Goal: Use online tool/utility: Utilize a website feature to perform a specific function

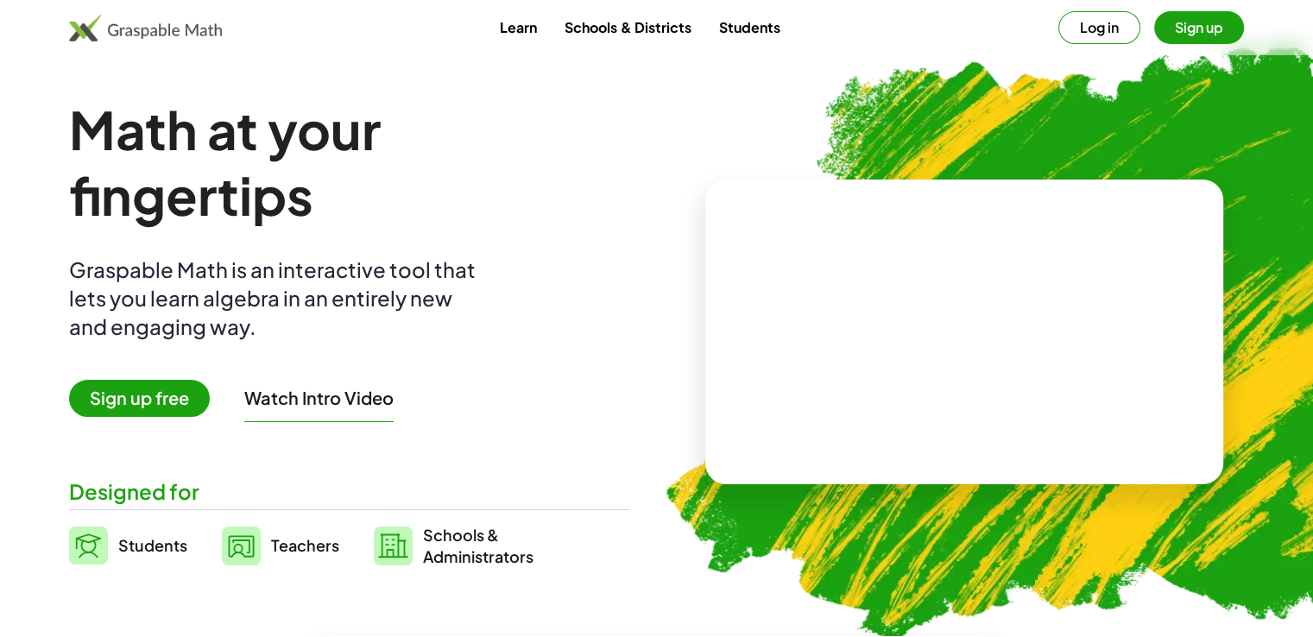
click at [117, 403] on span "Sign up free" at bounding box center [139, 398] width 141 height 37
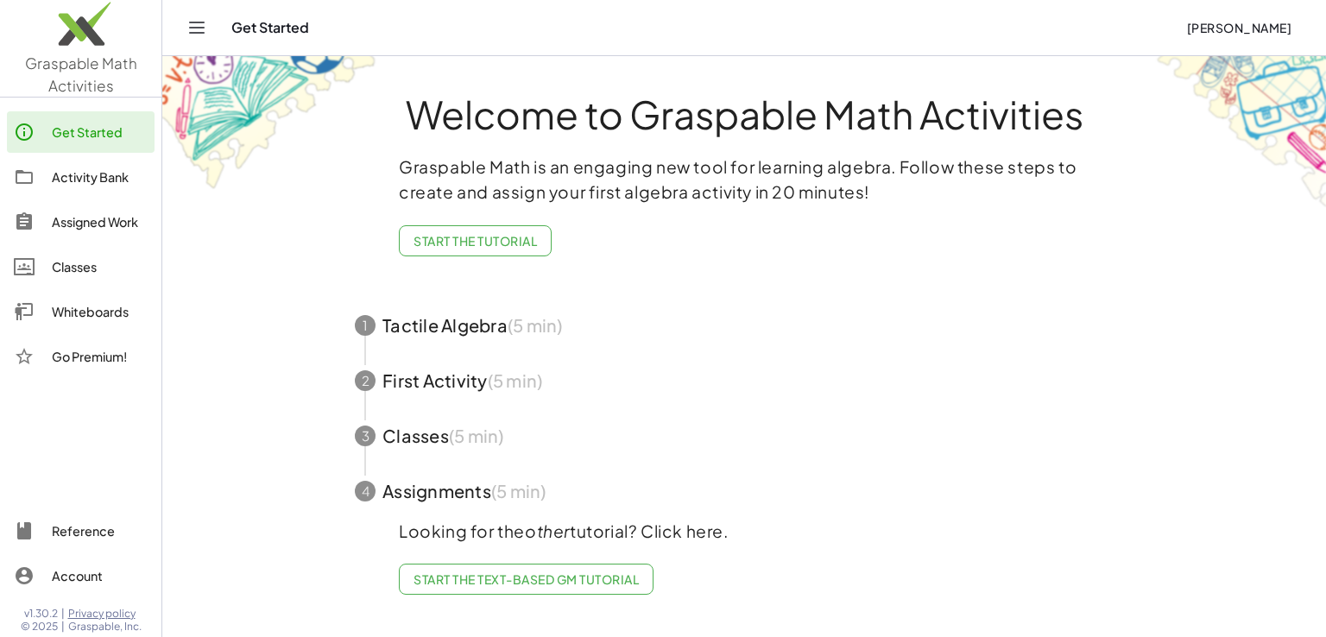
click at [1112, 131] on h1 "Welcome to Graspable Math Activities" at bounding box center [744, 114] width 842 height 40
click at [553, 574] on span "Start the Text-based GM Tutorial" at bounding box center [525, 579] width 225 height 16
click at [97, 312] on div "Whiteboards" at bounding box center [100, 311] width 96 height 21
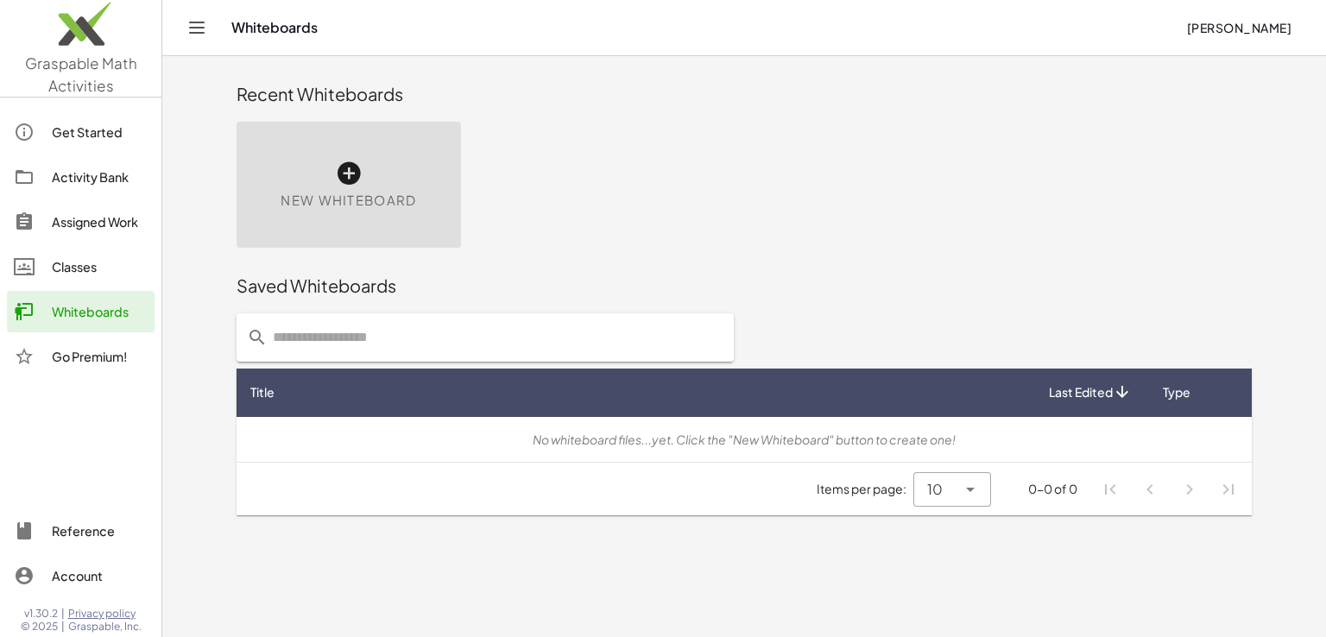
click at [372, 188] on div "New Whiteboard" at bounding box center [349, 185] width 224 height 126
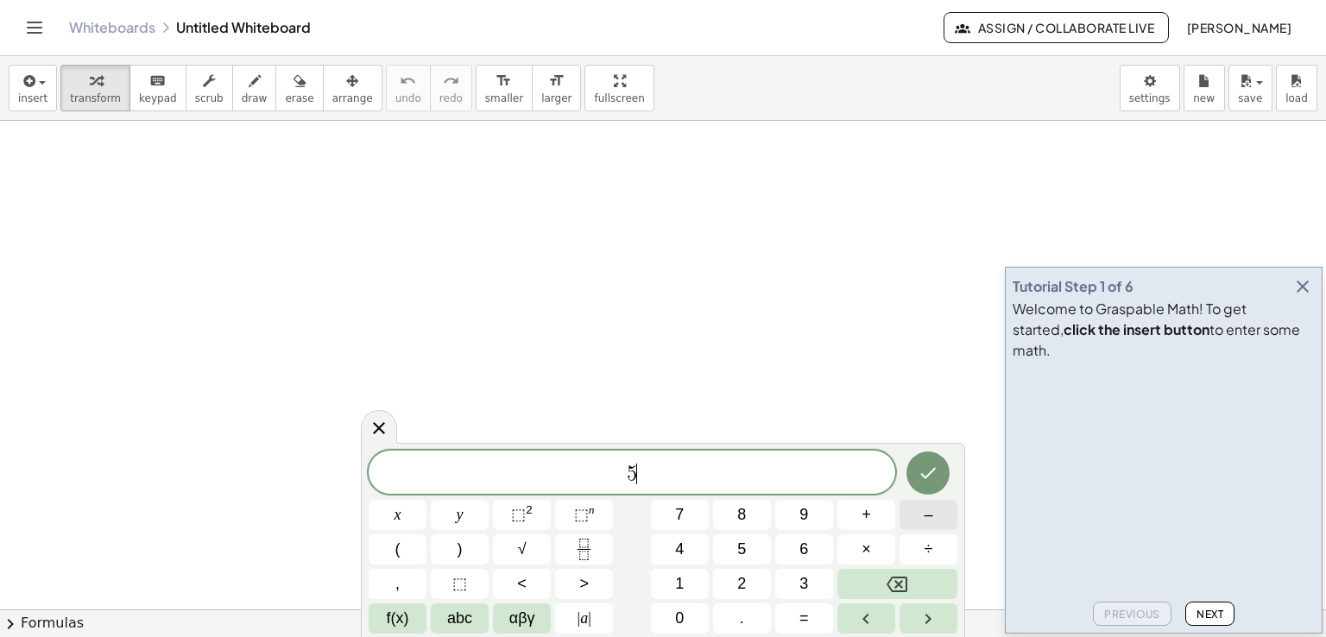
click at [945, 526] on button "–" at bounding box center [928, 515] width 58 height 30
click at [930, 538] on span "÷" at bounding box center [928, 549] width 9 height 23
click at [699, 469] on span "5 − ÷ ​" at bounding box center [632, 474] width 527 height 24
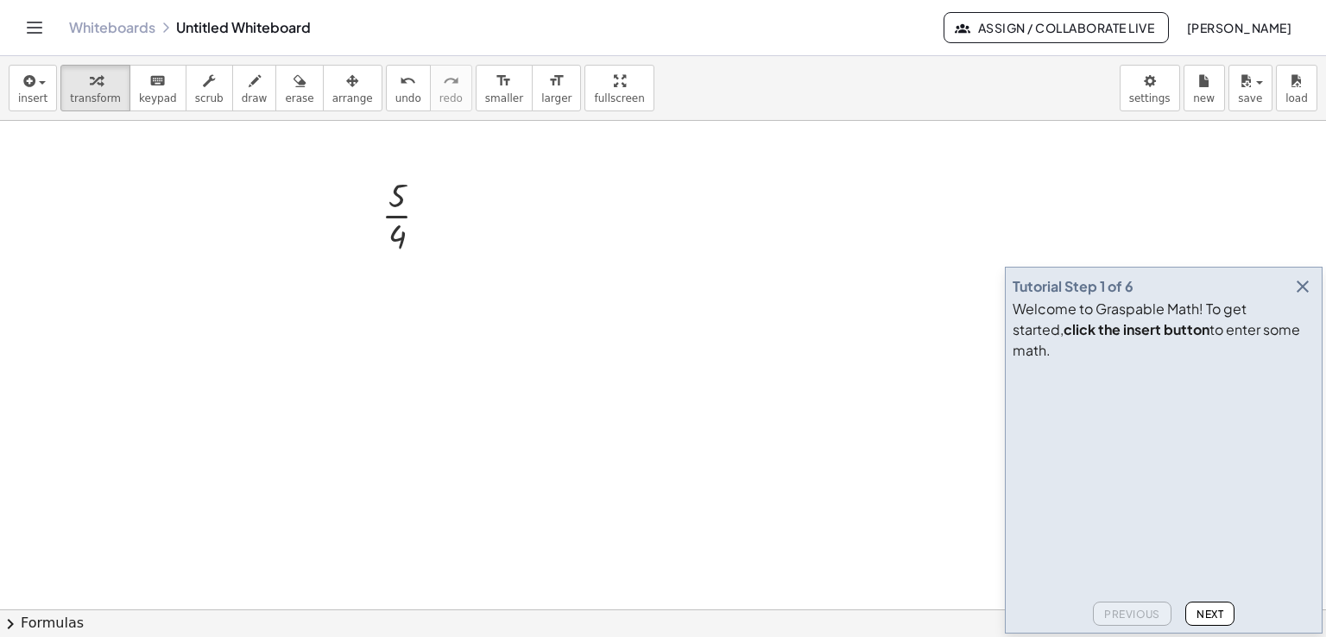
click at [1300, 297] on icon "button" at bounding box center [1302, 286] width 21 height 21
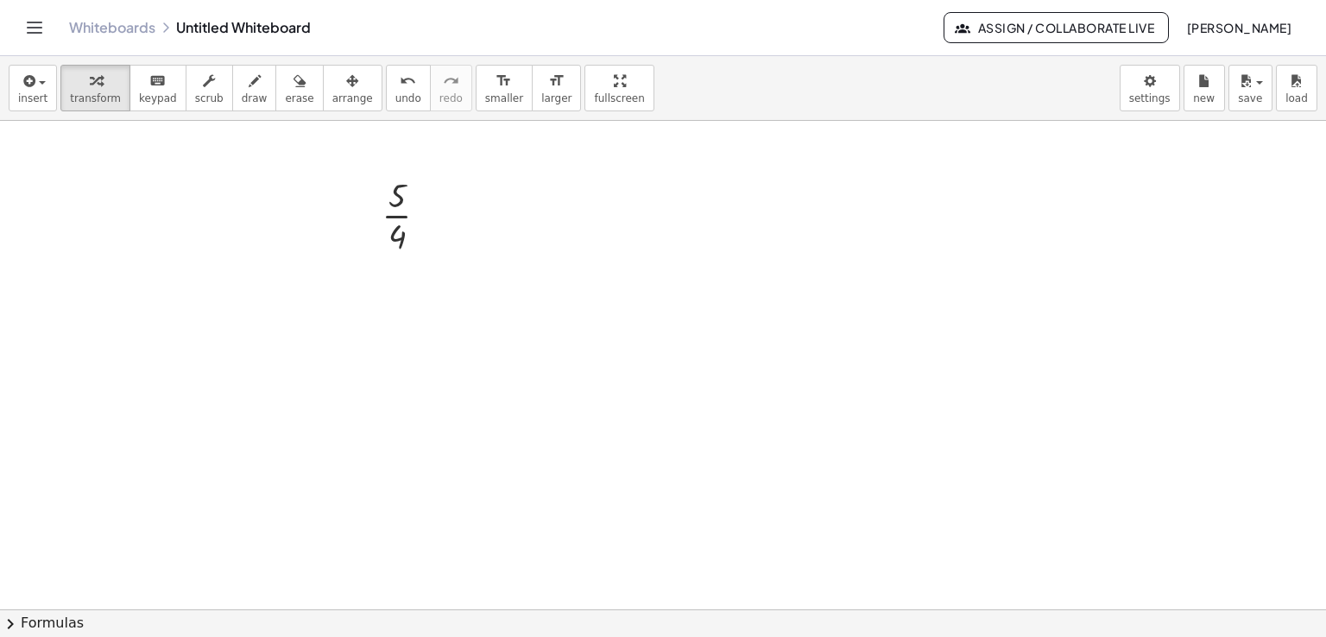
click at [518, 206] on div at bounding box center [663, 610] width 1326 height 978
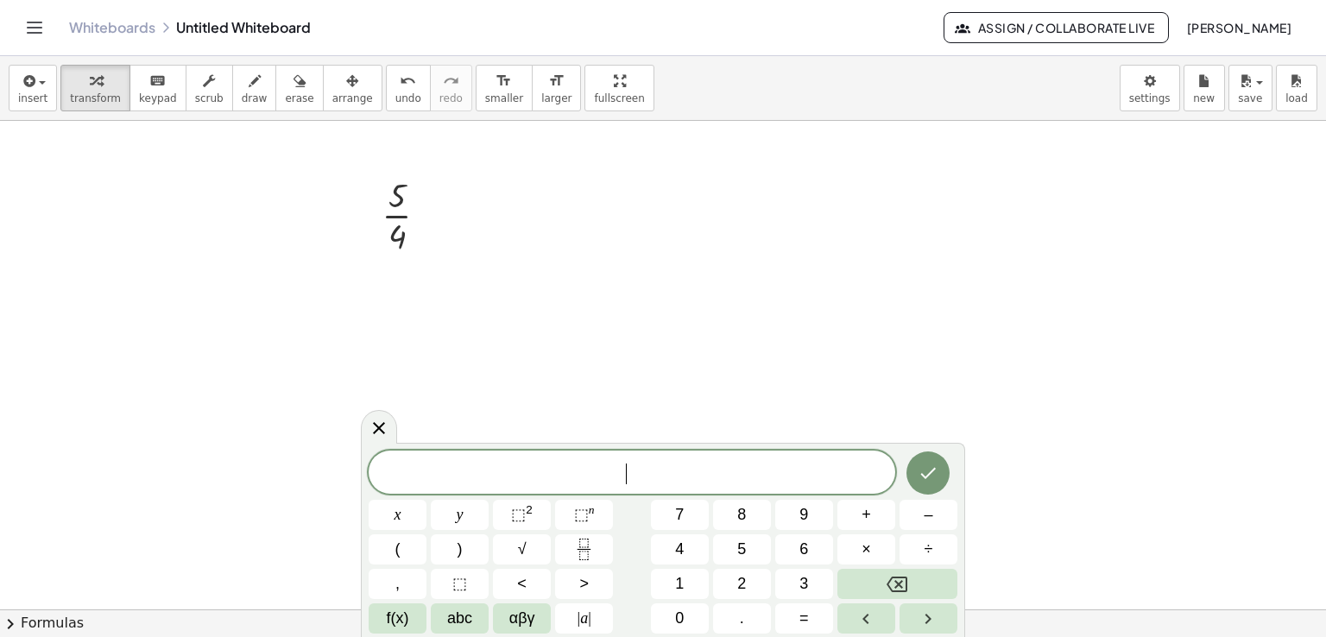
click at [518, 206] on div at bounding box center [663, 610] width 1326 height 978
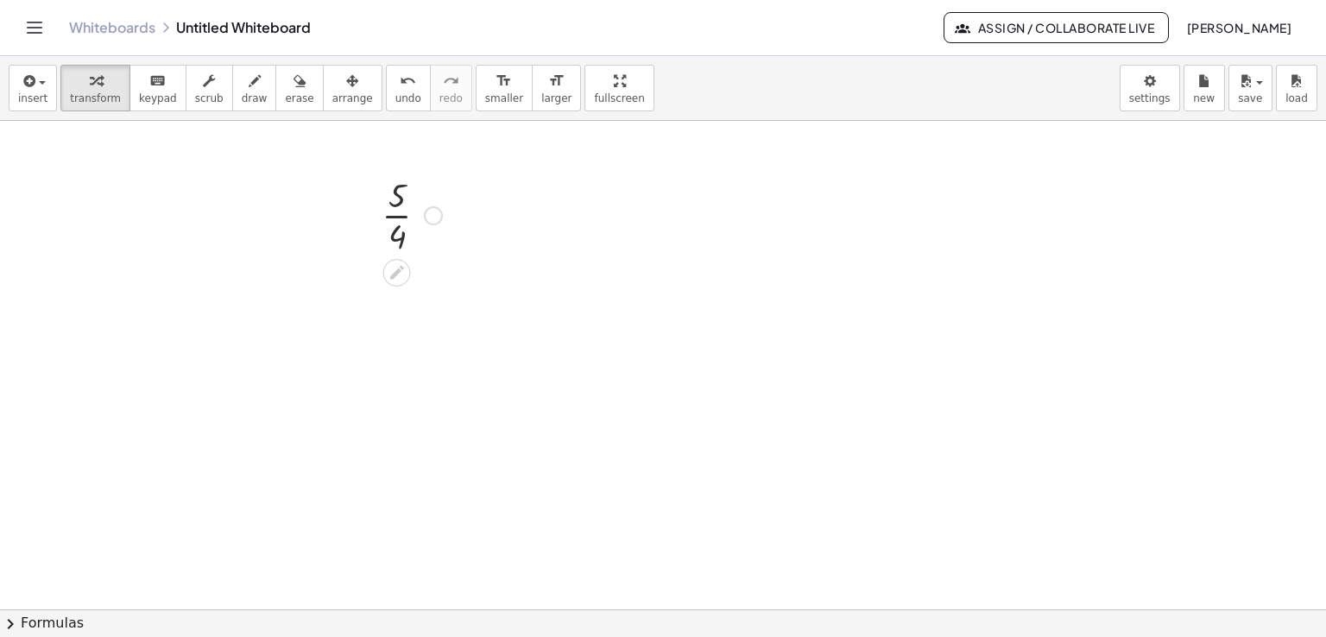
click at [452, 211] on div "· 5 · 4" at bounding box center [405, 214] width 99 height 95
click at [434, 211] on div at bounding box center [433, 215] width 19 height 19
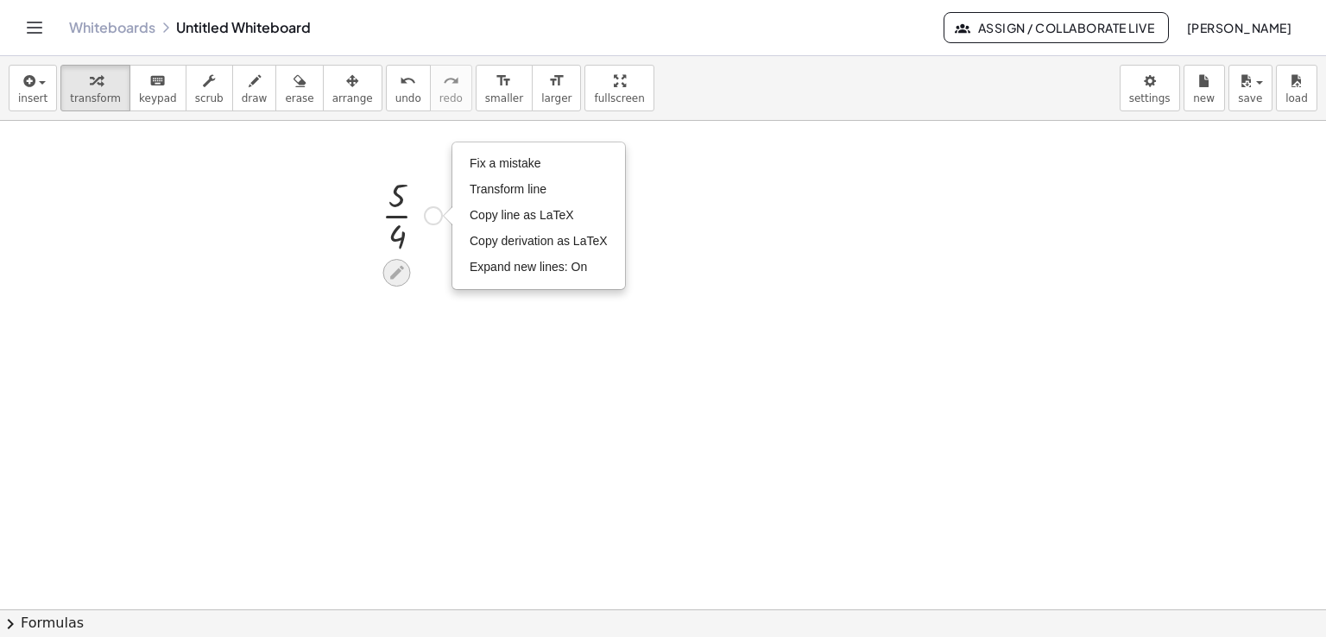
click at [394, 269] on icon at bounding box center [397, 272] width 18 height 18
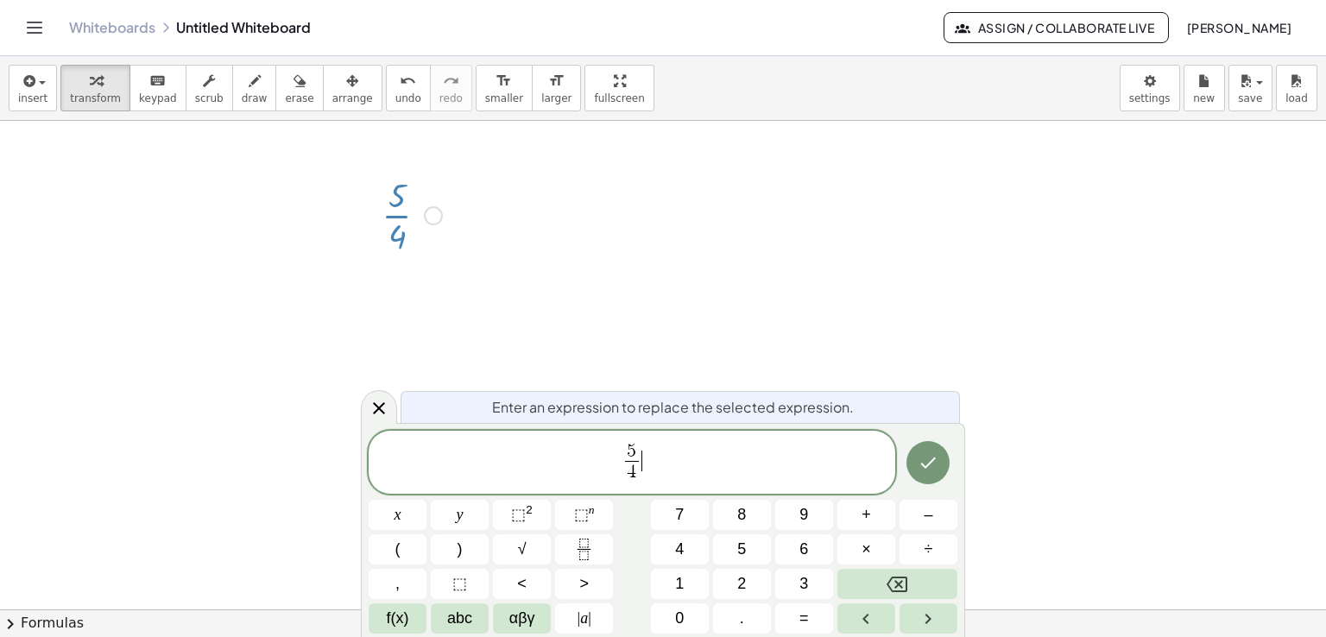
click at [724, 471] on span "5 4 ​ ​" at bounding box center [632, 464] width 527 height 46
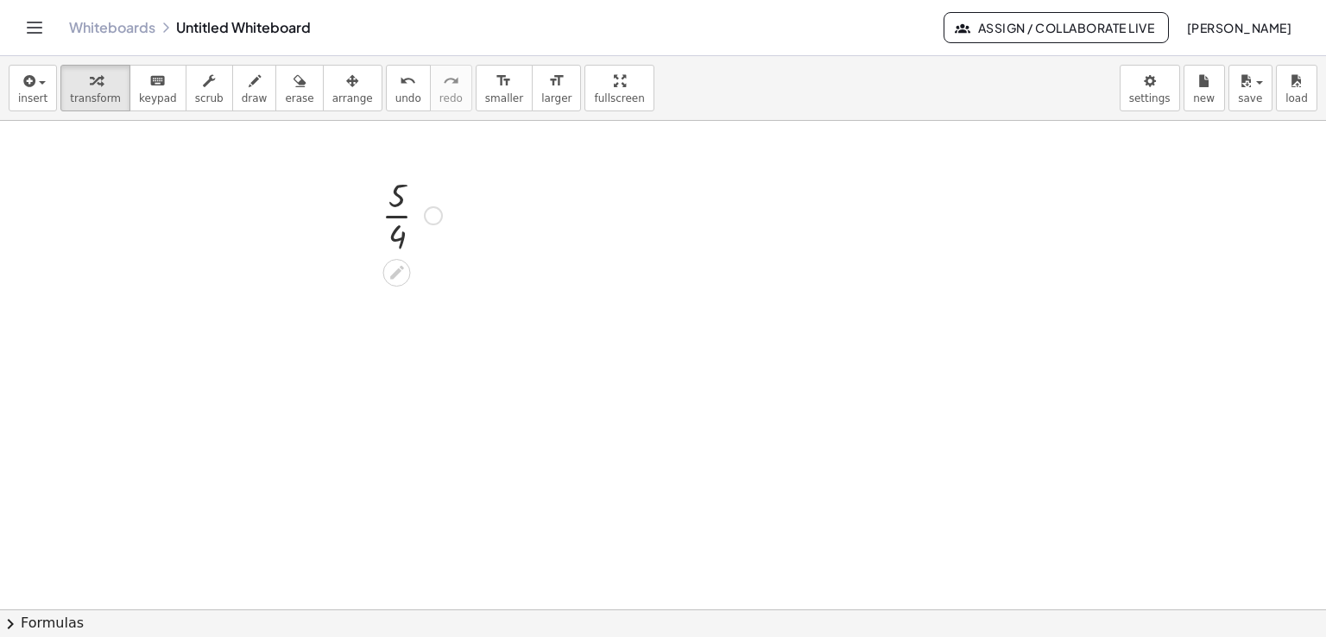
drag, startPoint x: 555, startPoint y: 191, endPoint x: 559, endPoint y: 249, distance: 58.0
click at [559, 249] on div at bounding box center [663, 610] width 1326 height 978
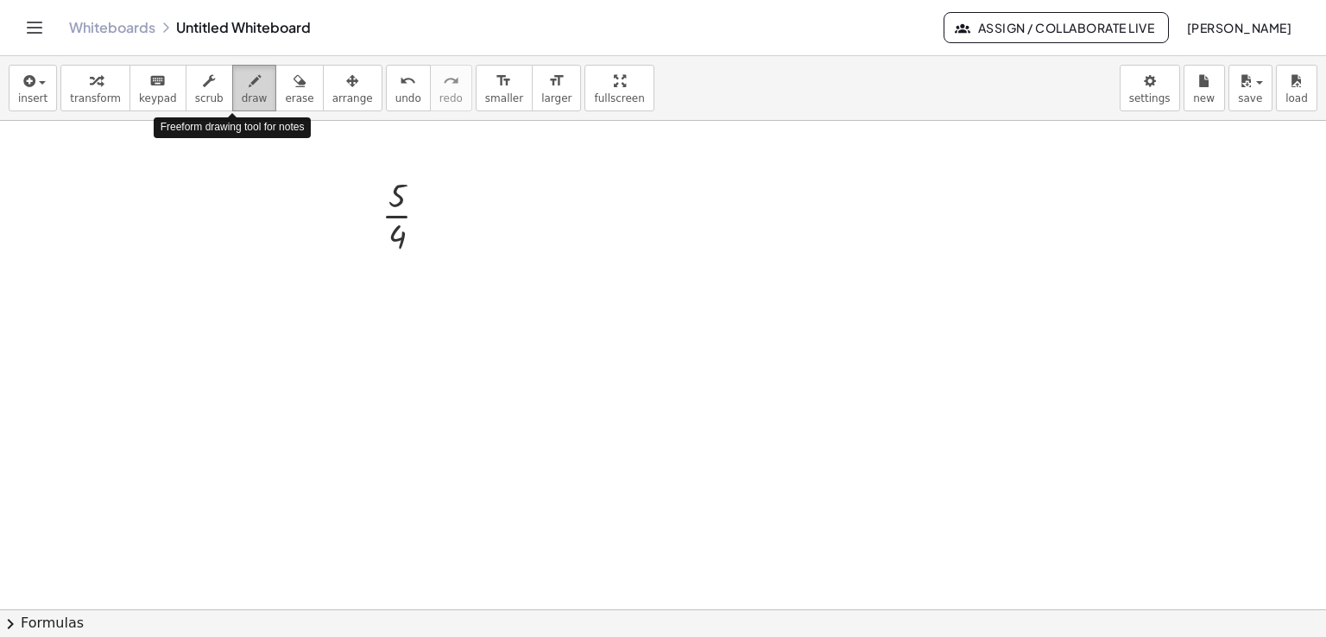
click at [242, 89] on div "button" at bounding box center [255, 80] width 26 height 21
drag, startPoint x: 603, startPoint y: 194, endPoint x: 623, endPoint y: 194, distance: 20.7
click at [623, 194] on div at bounding box center [663, 610] width 1326 height 978
drag, startPoint x: 603, startPoint y: 197, endPoint x: 597, endPoint y: 229, distance: 32.5
click at [597, 229] on div at bounding box center [663, 610] width 1326 height 978
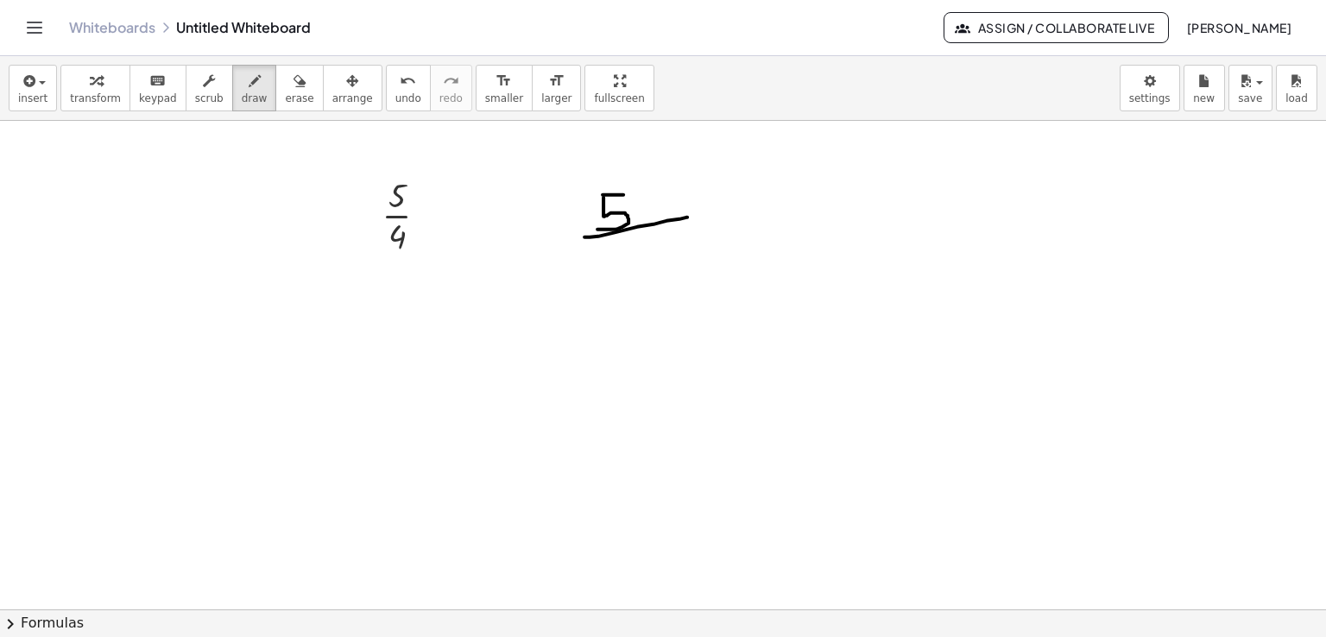
drag, startPoint x: 584, startPoint y: 237, endPoint x: 688, endPoint y: 217, distance: 105.5
click at [688, 217] on div at bounding box center [663, 610] width 1326 height 978
drag, startPoint x: 635, startPoint y: 246, endPoint x: 676, endPoint y: 248, distance: 40.6
click at [676, 248] on div at bounding box center [663, 610] width 1326 height 978
click at [149, 79] on icon "keyboard" at bounding box center [157, 81] width 16 height 21
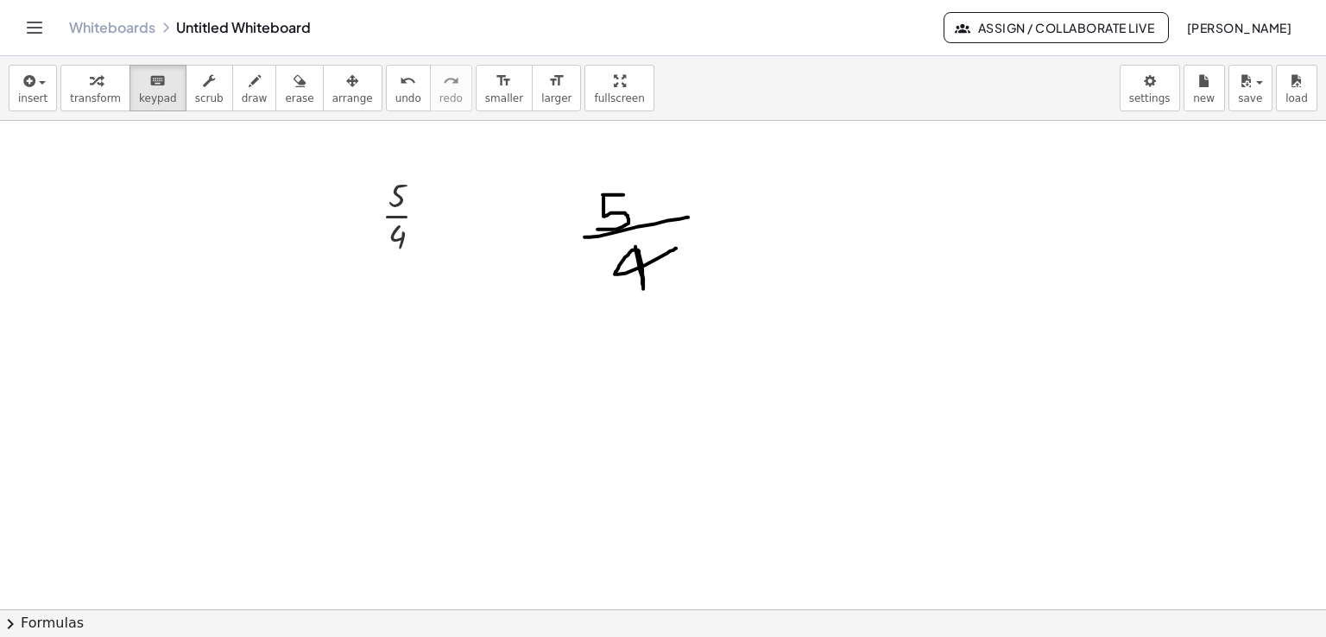
click at [616, 248] on div at bounding box center [663, 610] width 1326 height 978
click at [616, 207] on div at bounding box center [663, 610] width 1326 height 978
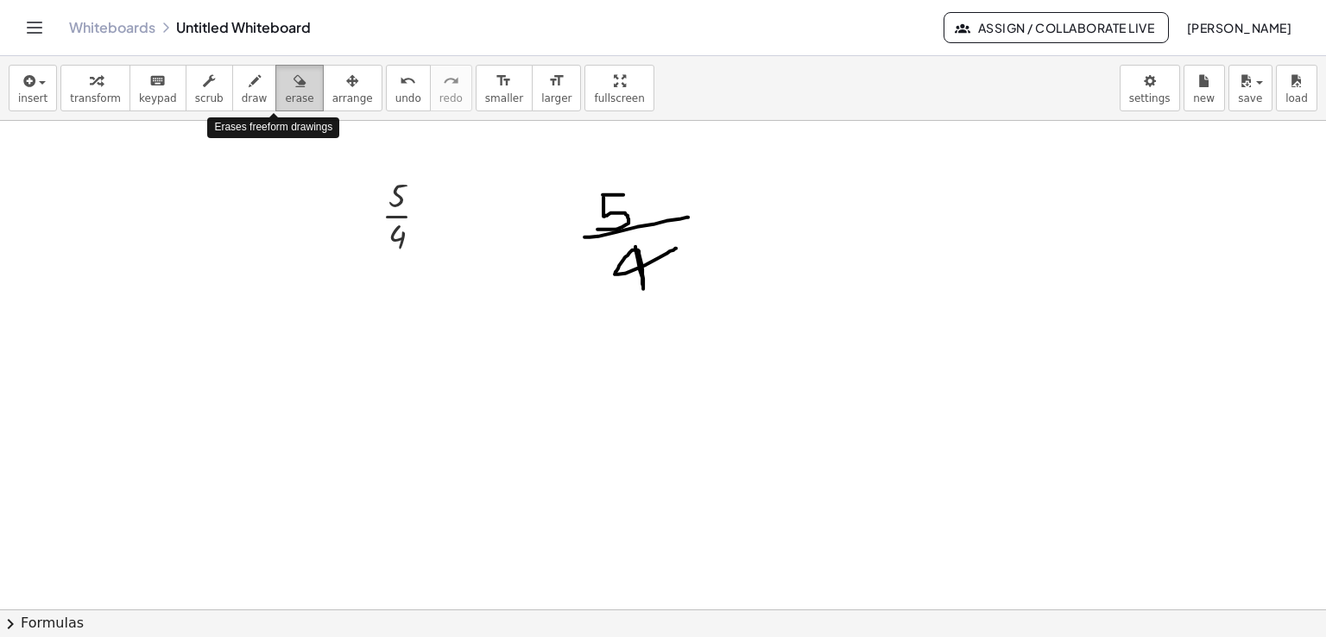
click at [293, 88] on icon "button" at bounding box center [299, 81] width 12 height 21
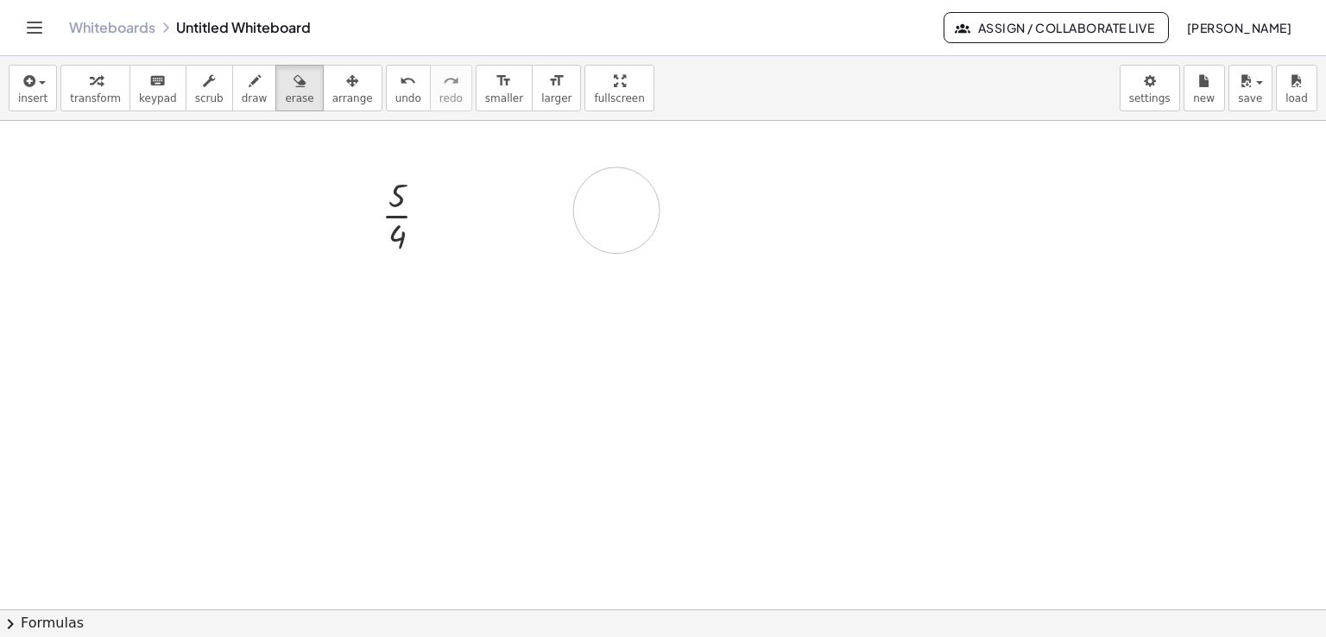
drag, startPoint x: 583, startPoint y: 227, endPoint x: 650, endPoint y: 223, distance: 67.5
click at [650, 223] on div at bounding box center [663, 610] width 1326 height 978
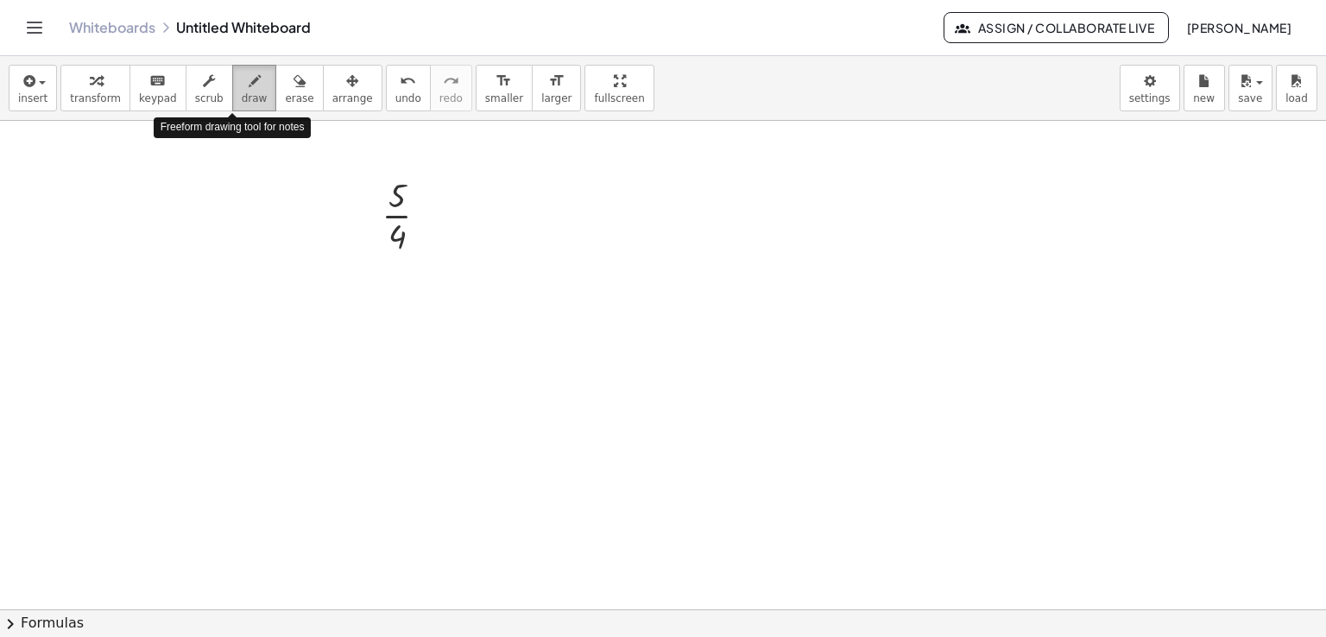
click at [242, 98] on span "draw" at bounding box center [255, 98] width 26 height 12
click at [448, 182] on div at bounding box center [663, 610] width 1326 height 978
click at [139, 92] on span "keypad" at bounding box center [158, 98] width 38 height 12
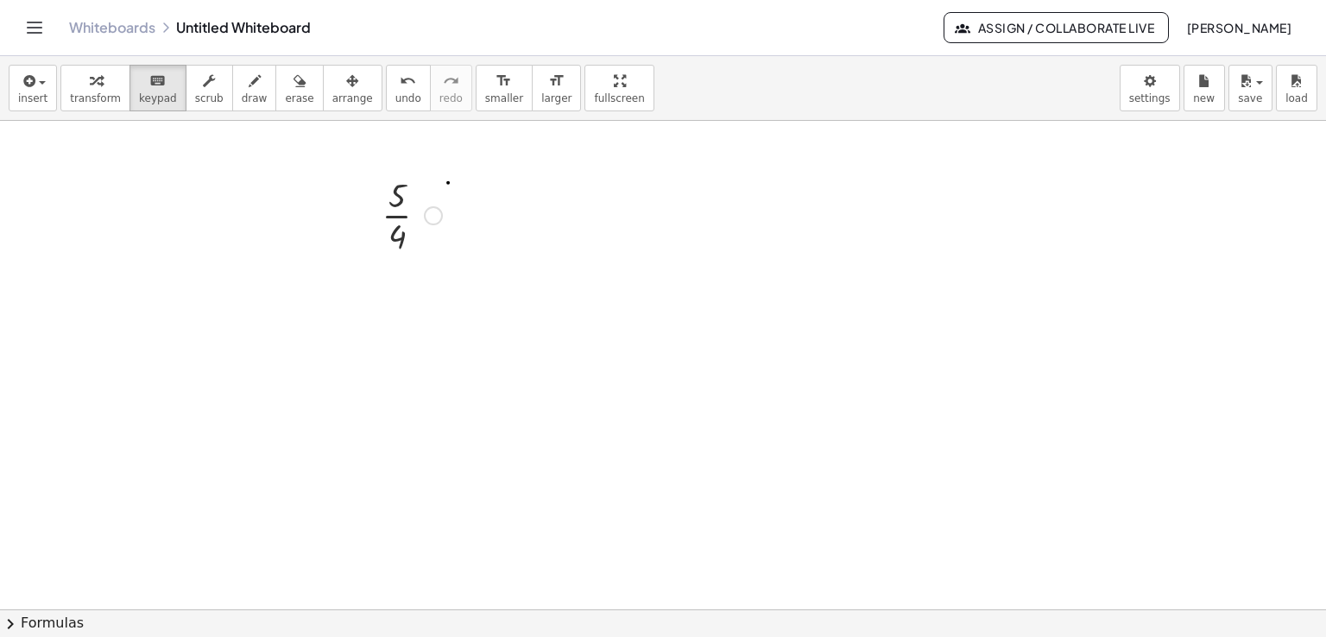
click at [429, 217] on div at bounding box center [433, 215] width 19 height 19
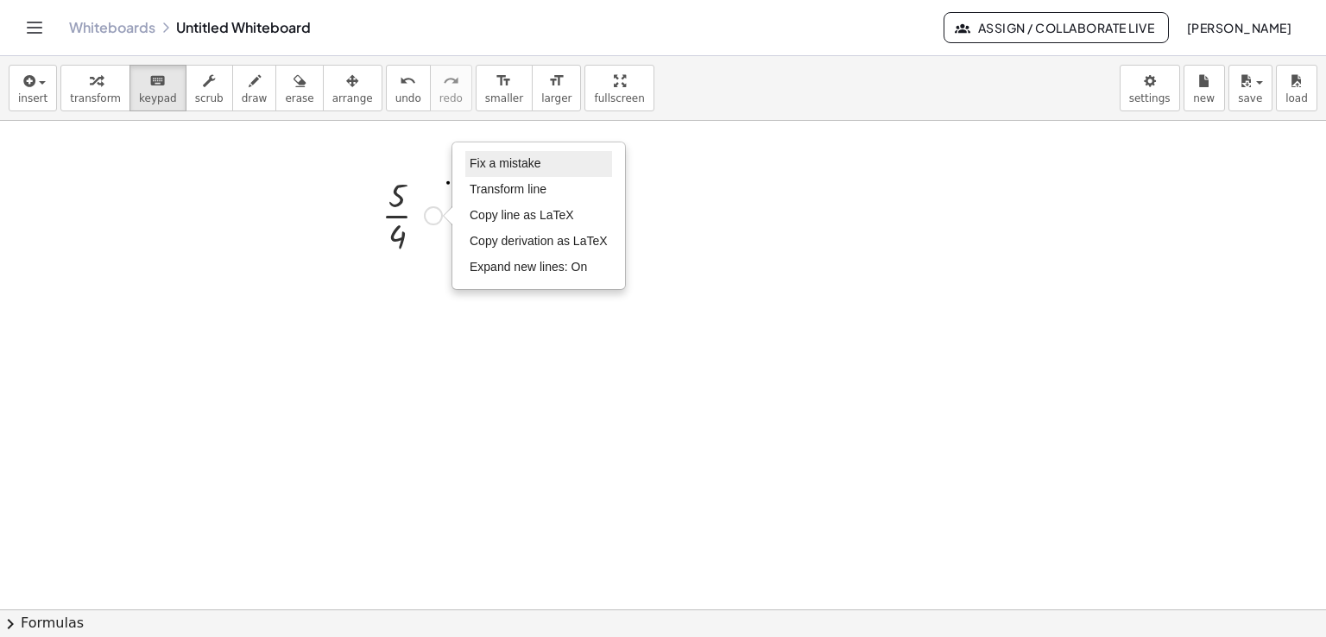
click at [490, 160] on span "Fix a mistake" at bounding box center [505, 163] width 71 height 14
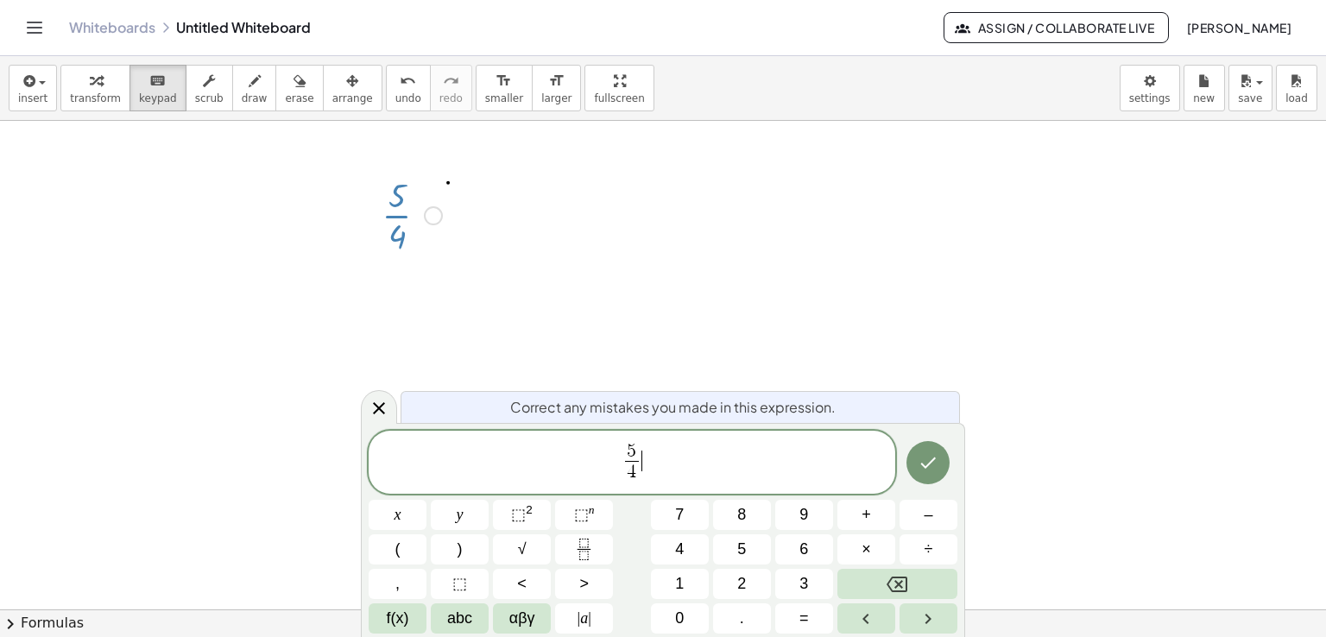
click at [647, 473] on span "5 4 ​ ​" at bounding box center [632, 464] width 527 height 46
click at [648, 472] on span "5 4 ​ ​" at bounding box center [632, 464] width 527 height 46
click at [647, 472] on span "5 4 ​ ​" at bounding box center [632, 464] width 527 height 46
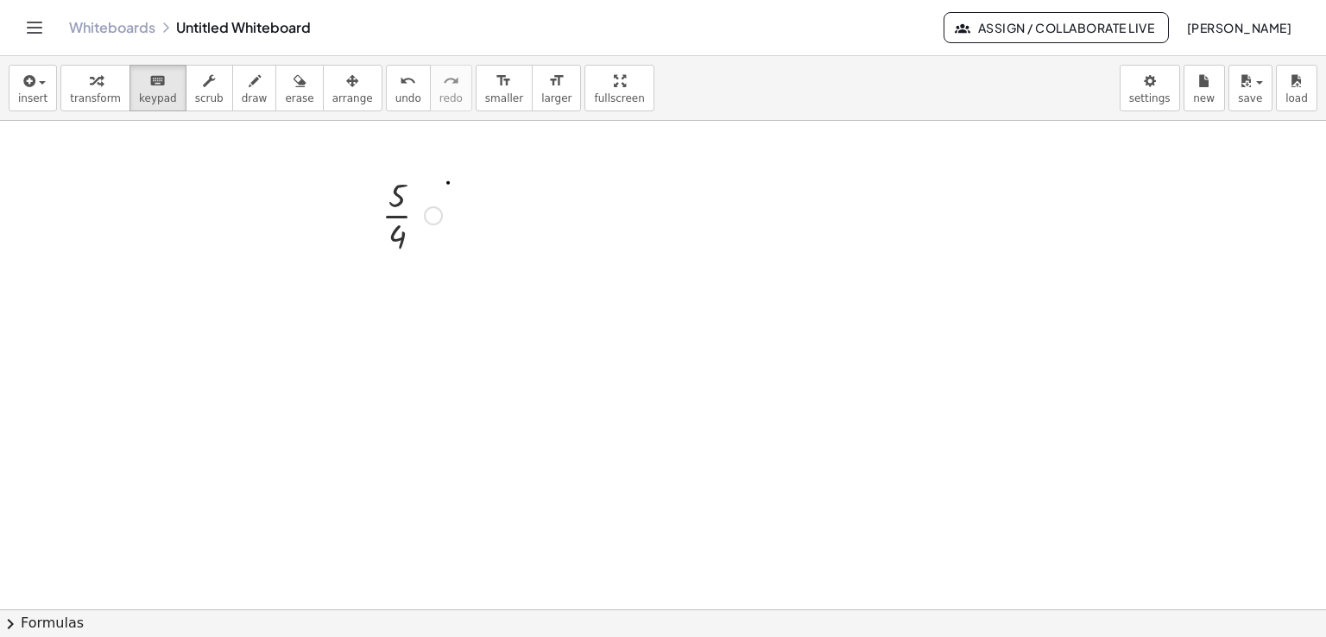
click at [779, 330] on div at bounding box center [663, 610] width 1326 height 978
drag, startPoint x: 410, startPoint y: 212, endPoint x: 314, endPoint y: 231, distance: 97.7
click at [314, 231] on div "· 5 · 4 Fix a mistake Transform line Copy line as LaTeX Copy derivation as LaTe…" at bounding box center [663, 610] width 1326 height 978
click at [148, 98] on span "keypad" at bounding box center [158, 98] width 38 height 12
click at [242, 76] on div "button" at bounding box center [255, 80] width 26 height 21
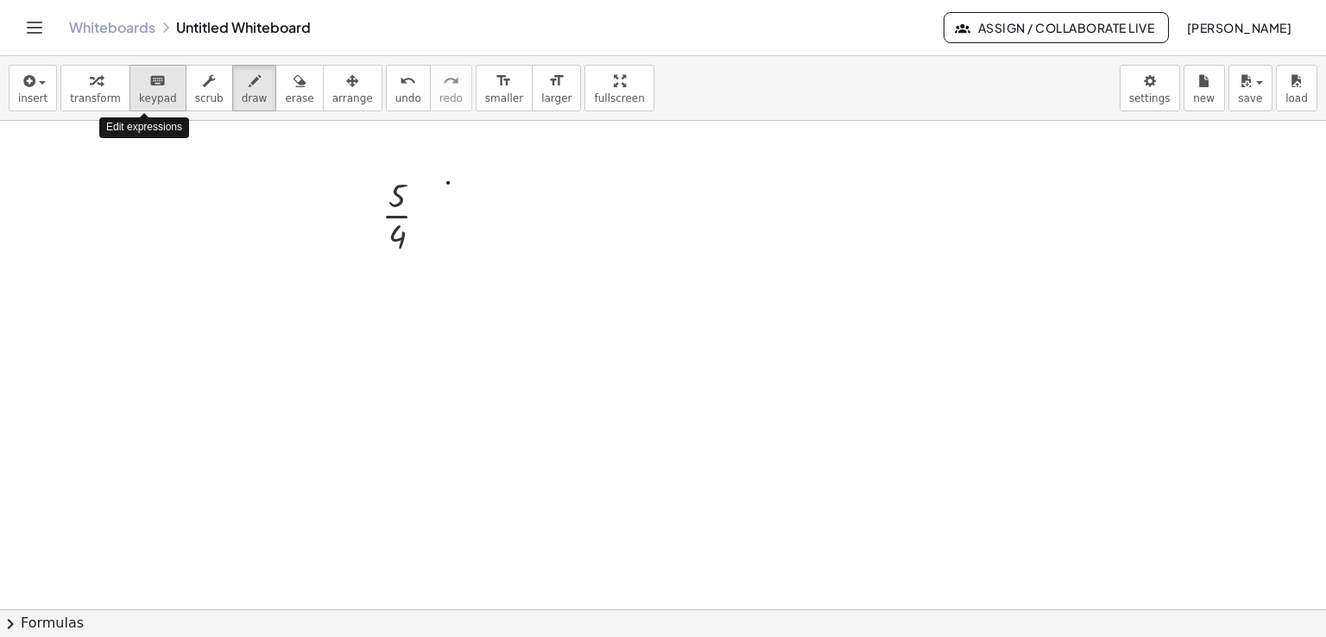
click at [151, 101] on span "keypad" at bounding box center [158, 98] width 38 height 12
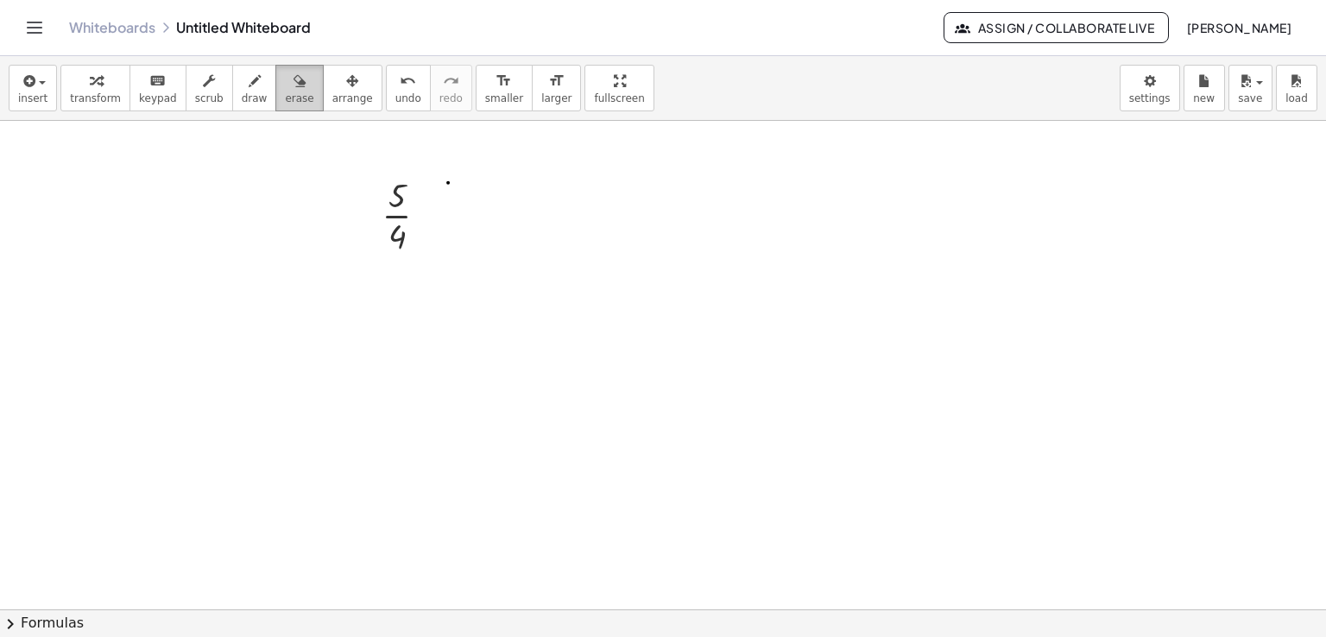
click at [289, 105] on button "erase" at bounding box center [298, 88] width 47 height 47
click at [242, 85] on div "button" at bounding box center [255, 80] width 26 height 21
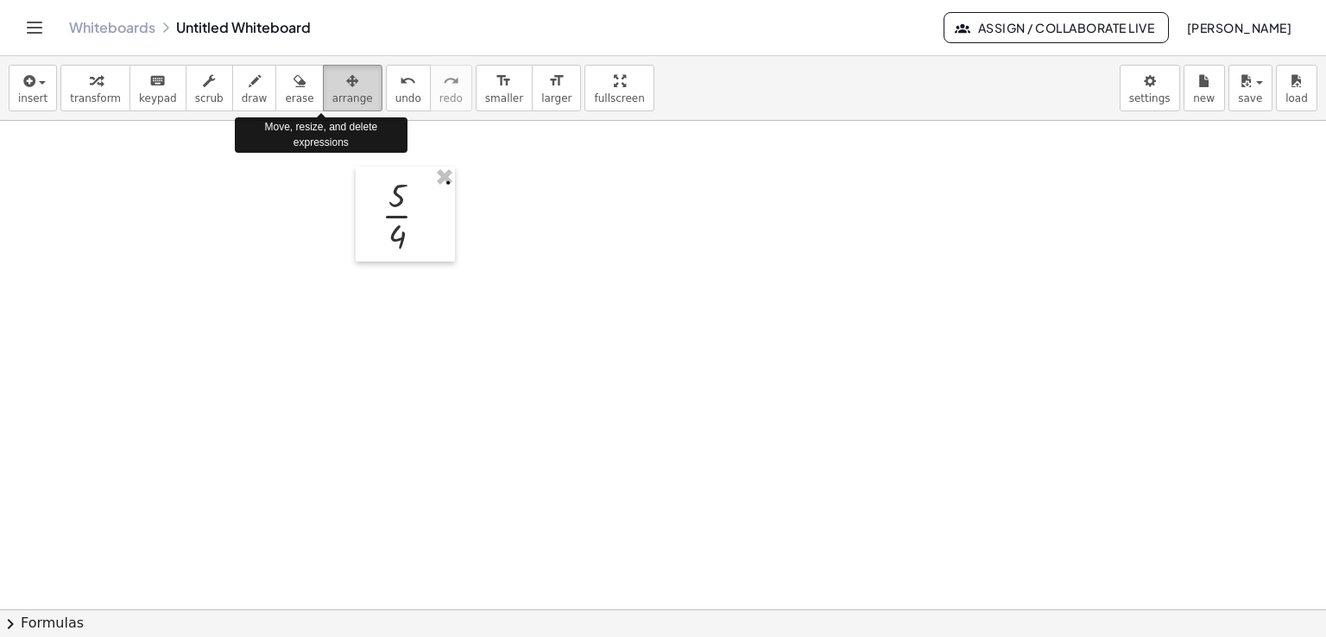
click at [346, 73] on icon "button" at bounding box center [352, 81] width 12 height 21
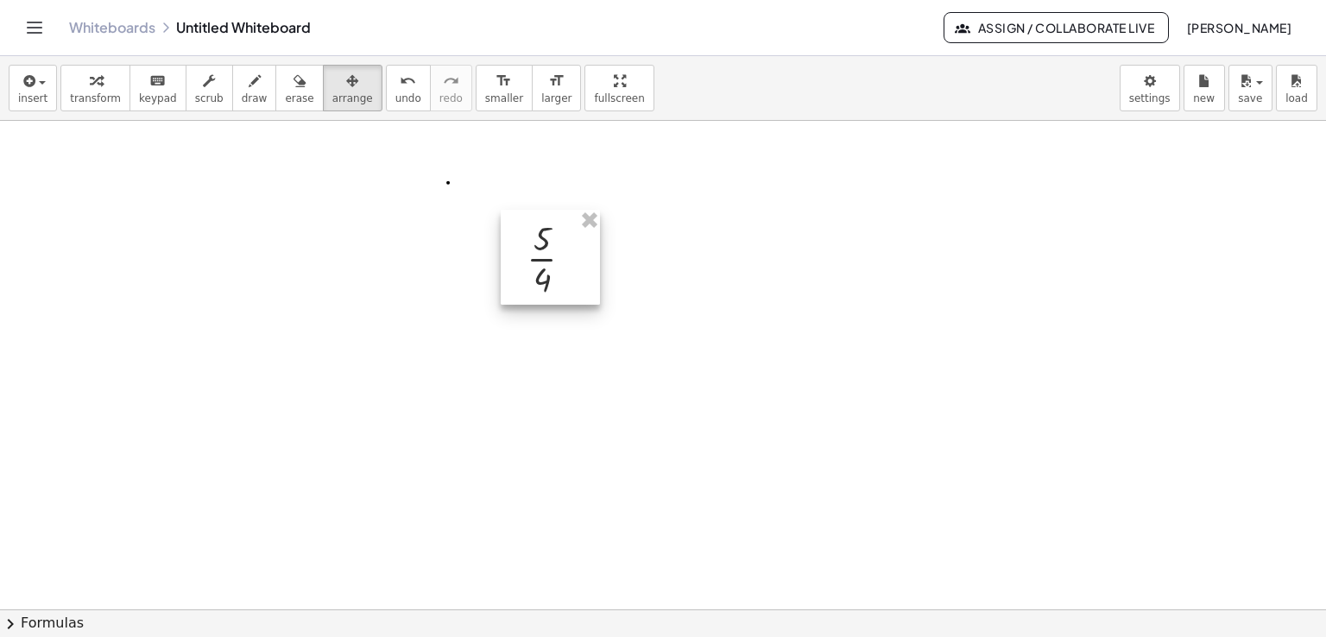
drag, startPoint x: 425, startPoint y: 208, endPoint x: 571, endPoint y: 251, distance: 152.1
click at [571, 251] on div at bounding box center [550, 257] width 99 height 95
click at [149, 79] on icon "keyboard" at bounding box center [157, 81] width 16 height 21
click at [149, 81] on icon "keyboard" at bounding box center [157, 81] width 16 height 21
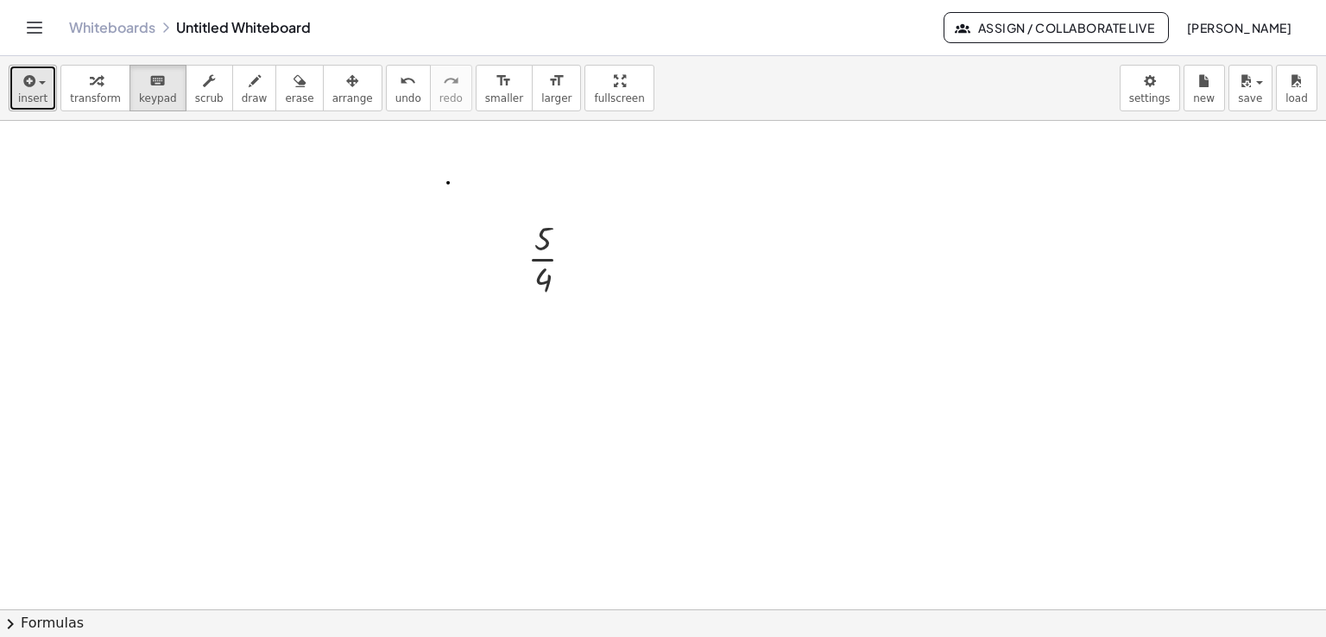
click at [38, 87] on div "button" at bounding box center [32, 80] width 29 height 21
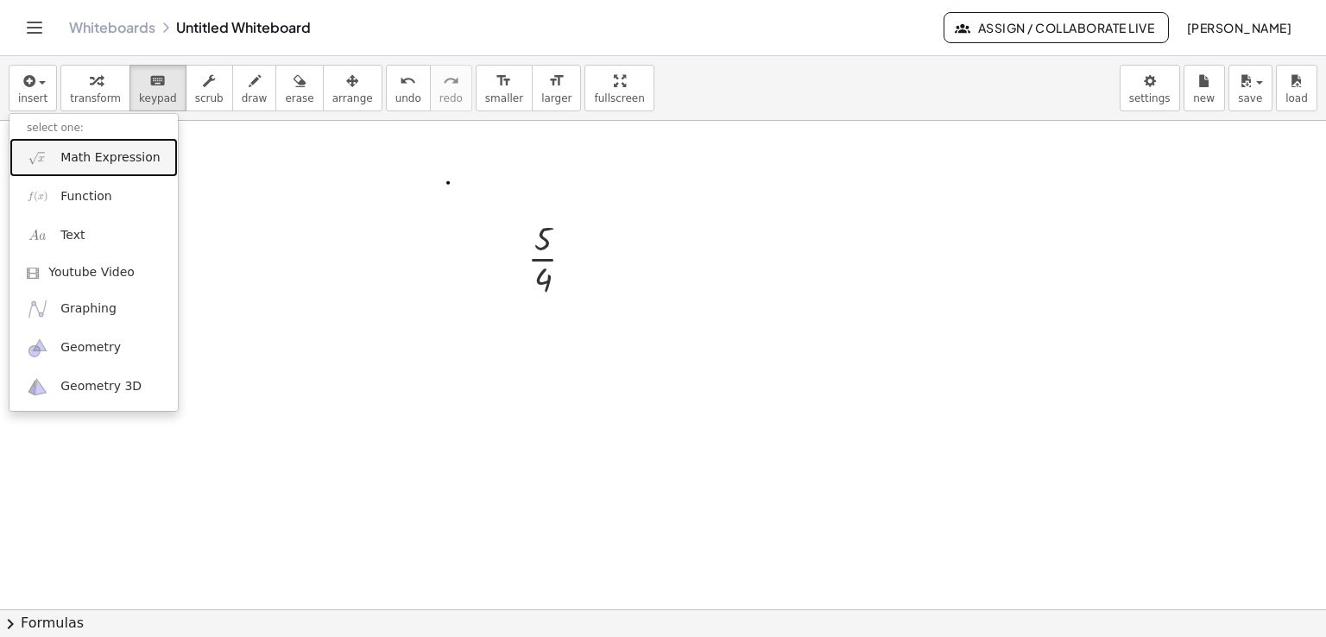
click at [102, 159] on span "Math Expression" at bounding box center [109, 157] width 99 height 17
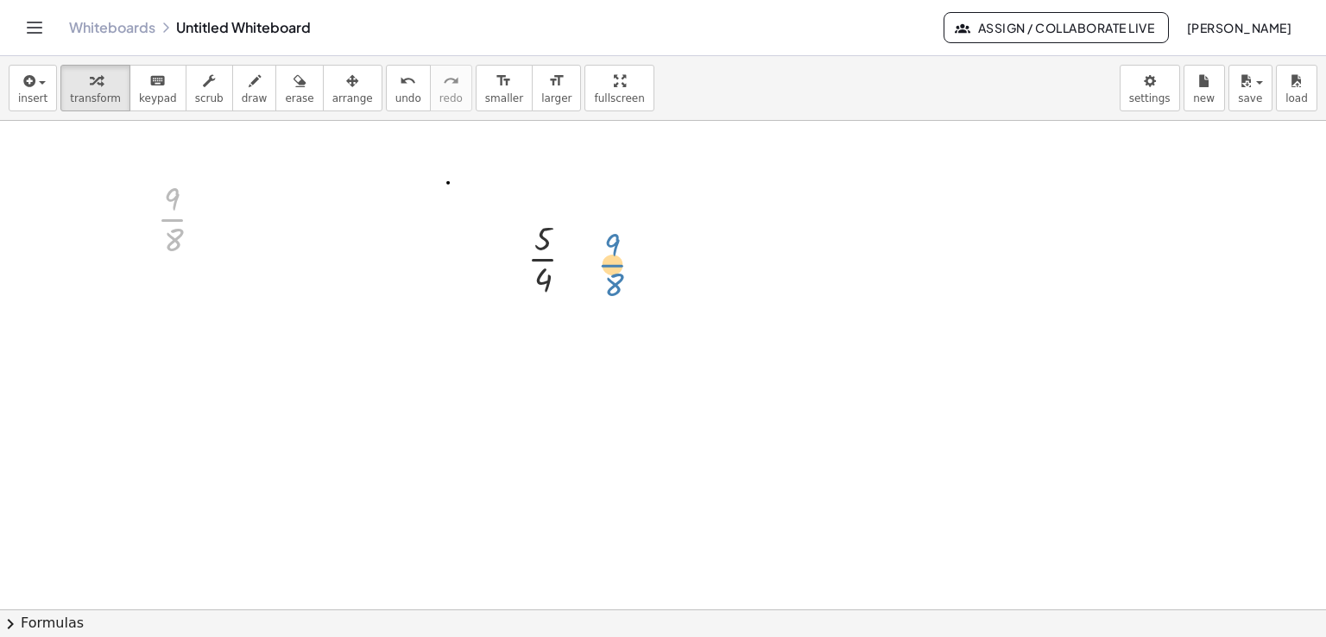
drag, startPoint x: 166, startPoint y: 211, endPoint x: 606, endPoint y: 256, distance: 442.6
drag, startPoint x: 563, startPoint y: 256, endPoint x: 126, endPoint y: 230, distance: 437.6
click at [126, 230] on div "· 5 · 4 · 5 · 4 Fix a mistake Transform line Copy line as LaTeX Copy derivation…" at bounding box center [663, 610] width 1326 height 978
click at [173, 226] on div at bounding box center [187, 217] width 78 height 86
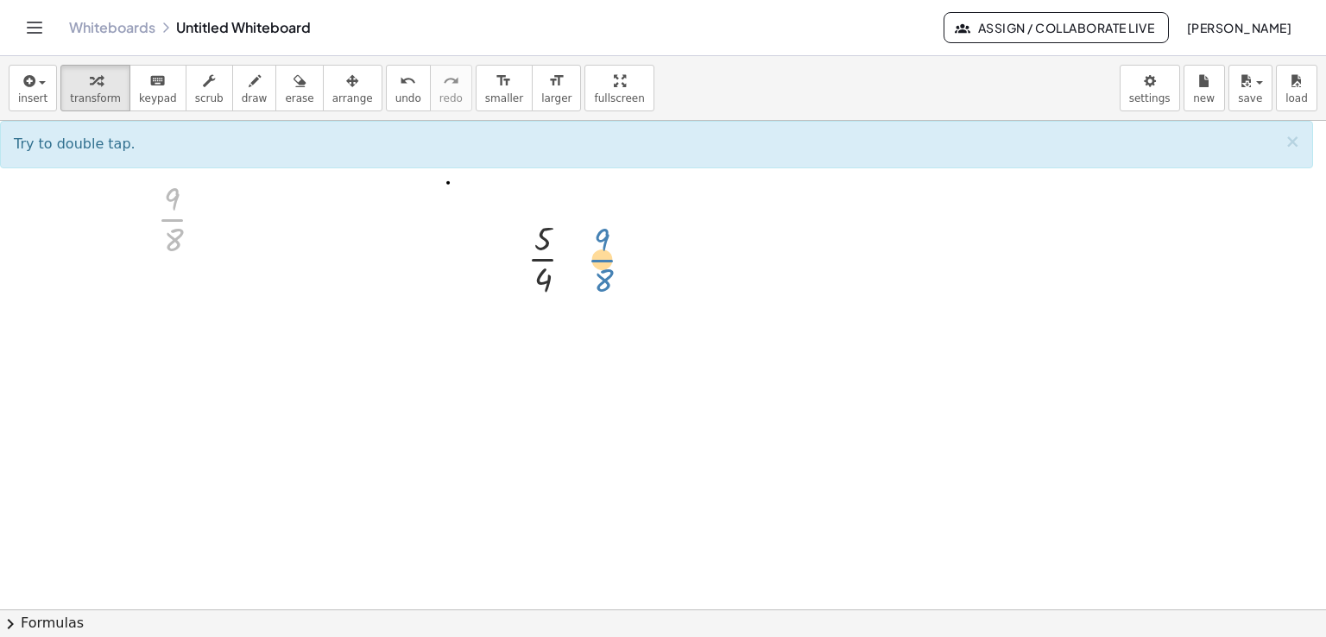
drag, startPoint x: 173, startPoint y: 226, endPoint x: 603, endPoint y: 267, distance: 431.8
click at [170, 200] on div at bounding box center [187, 217] width 78 height 86
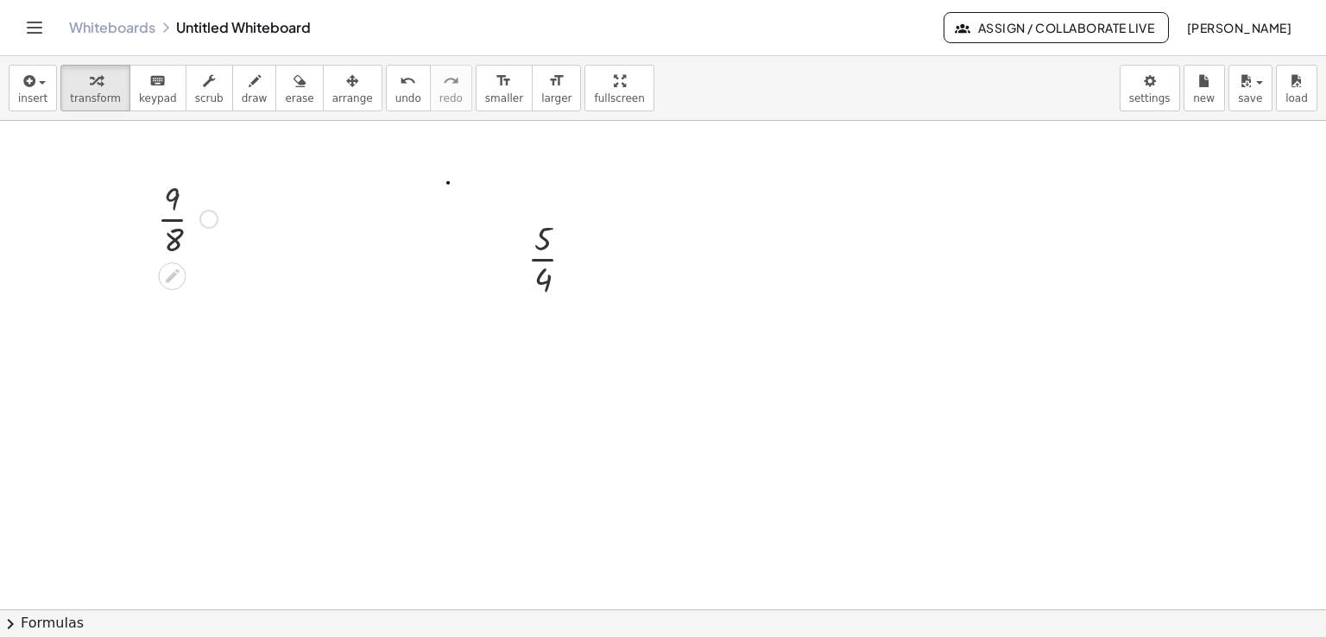
click at [170, 200] on div at bounding box center [187, 217] width 78 height 86
drag, startPoint x: 554, startPoint y: 262, endPoint x: 447, endPoint y: 217, distance: 116.4
click at [447, 217] on div "· 5 · 4 · 5 · 4 Fix a mistake Transform line Copy line as LaTeX Copy derivation…" at bounding box center [663, 610] width 1326 height 978
